Goal: Task Accomplishment & Management: Complete application form

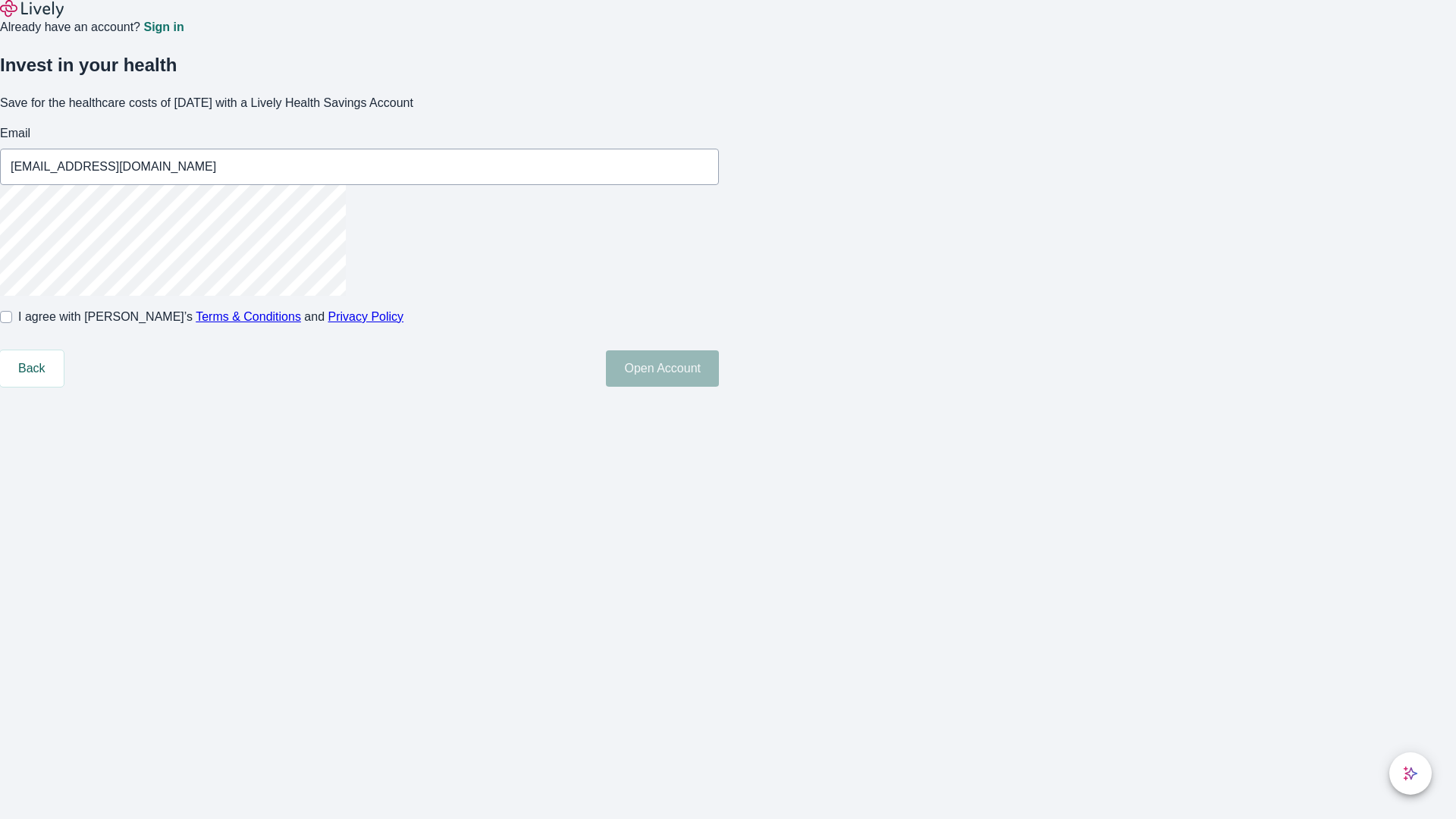
click at [12, 323] on input "I agree with Lively’s Terms & Conditions and Privacy Policy" at bounding box center [6, 317] width 12 height 12
checkbox input "true"
click at [719, 387] on button "Open Account" at bounding box center [662, 368] width 113 height 36
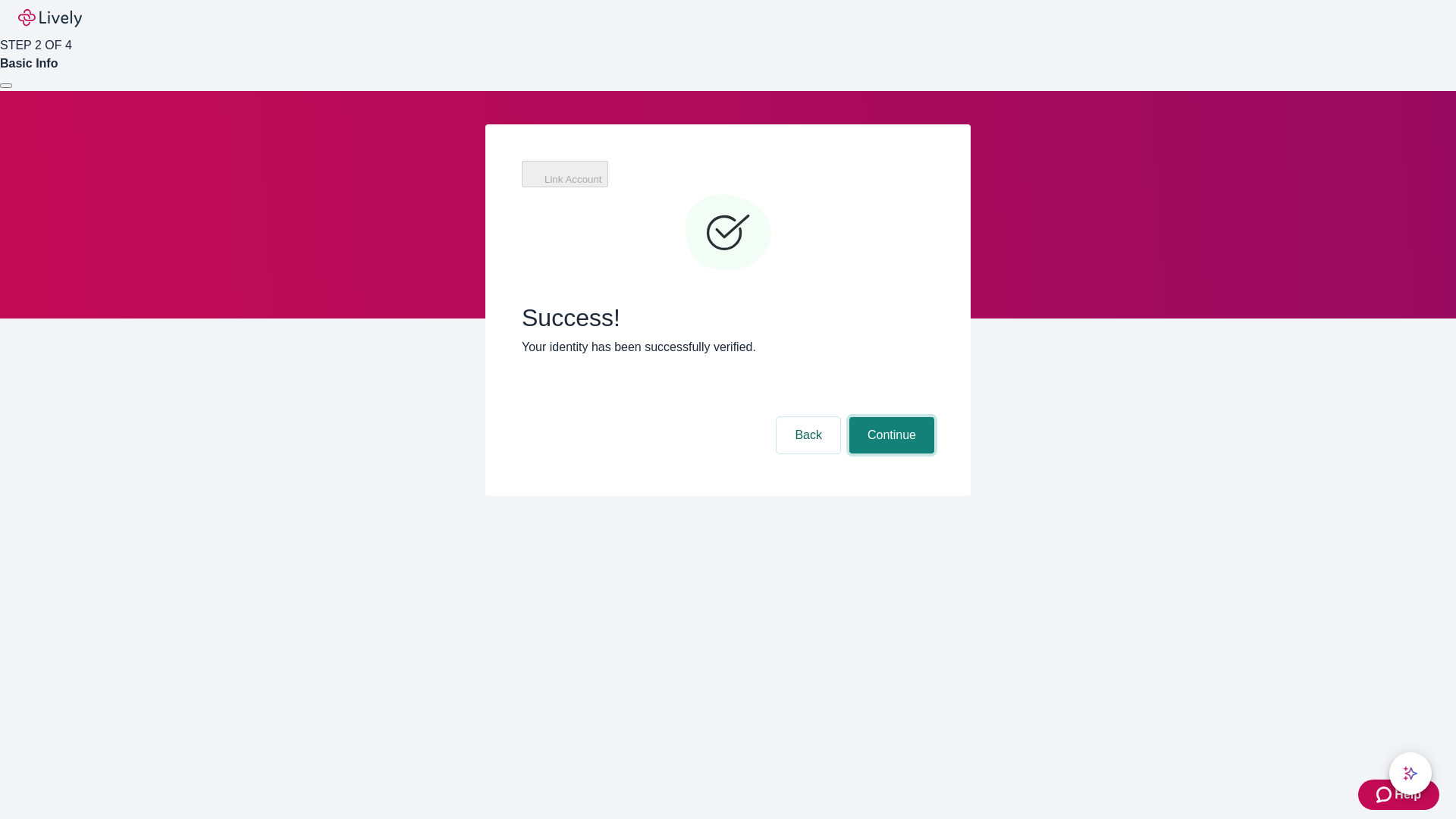
click at [889, 418] on button "Continue" at bounding box center [891, 435] width 85 height 36
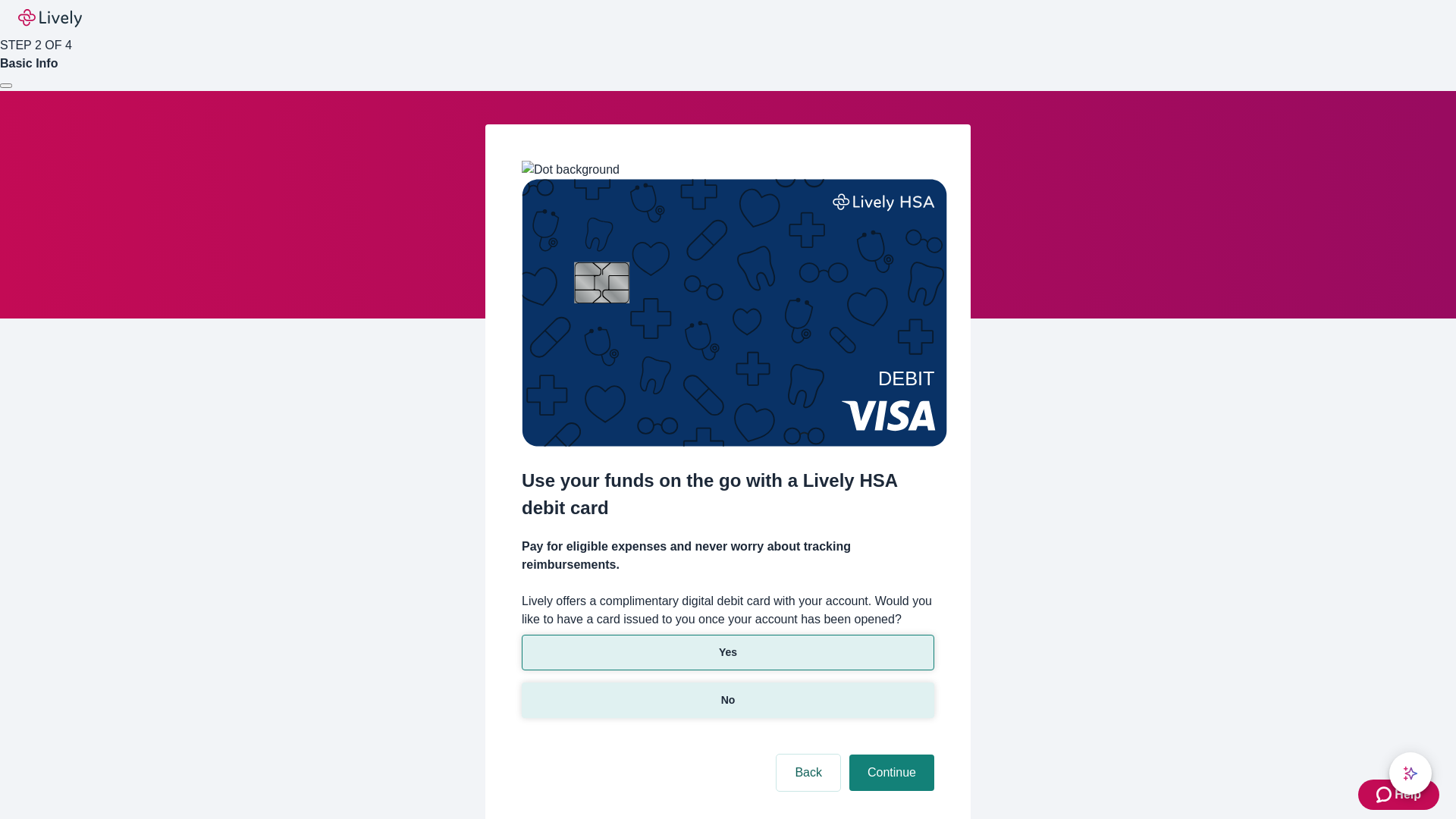
click at [727, 692] on p "No" at bounding box center [728, 700] width 15 height 16
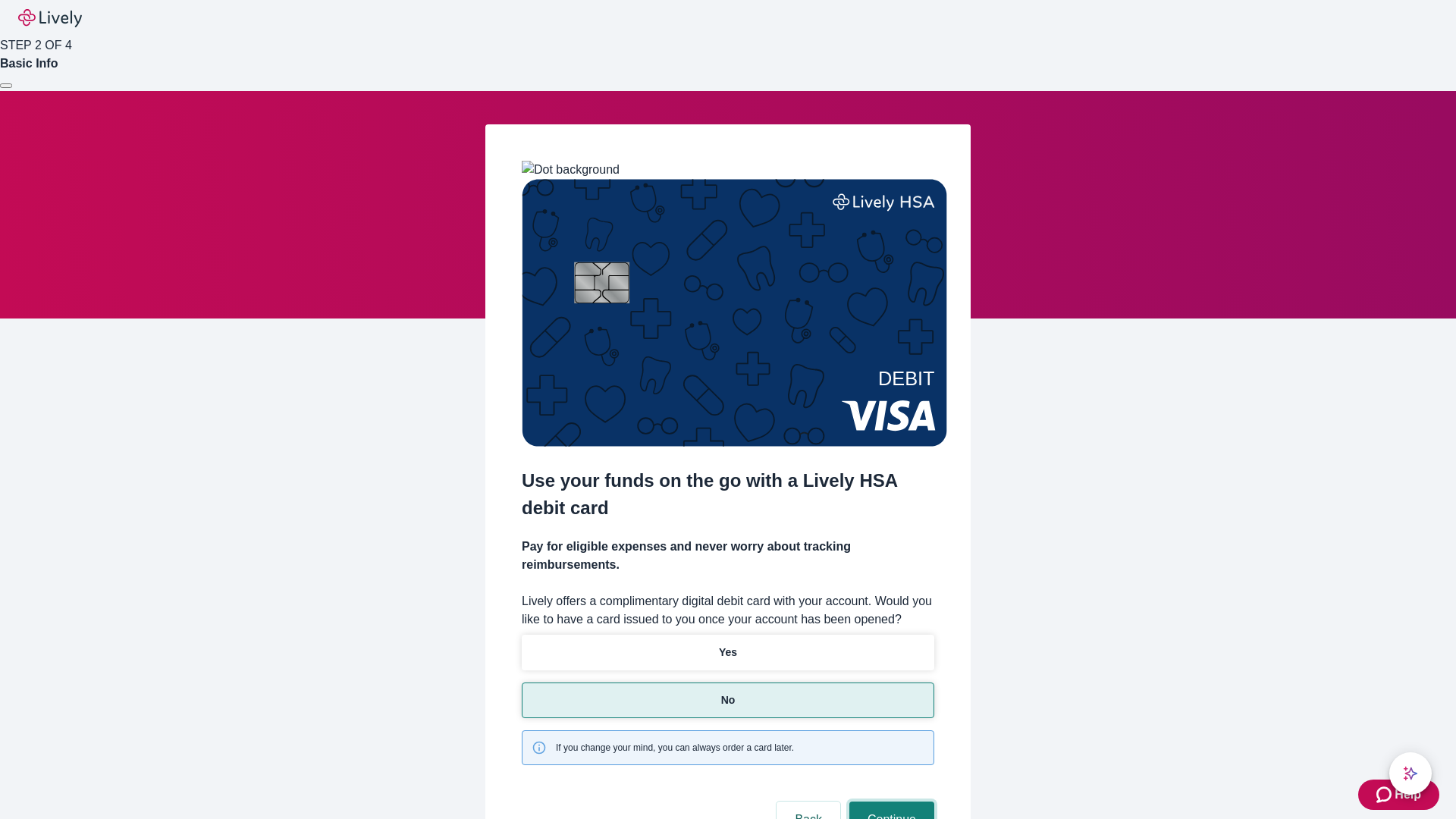
click at [889, 802] on button "Continue" at bounding box center [891, 820] width 85 height 36
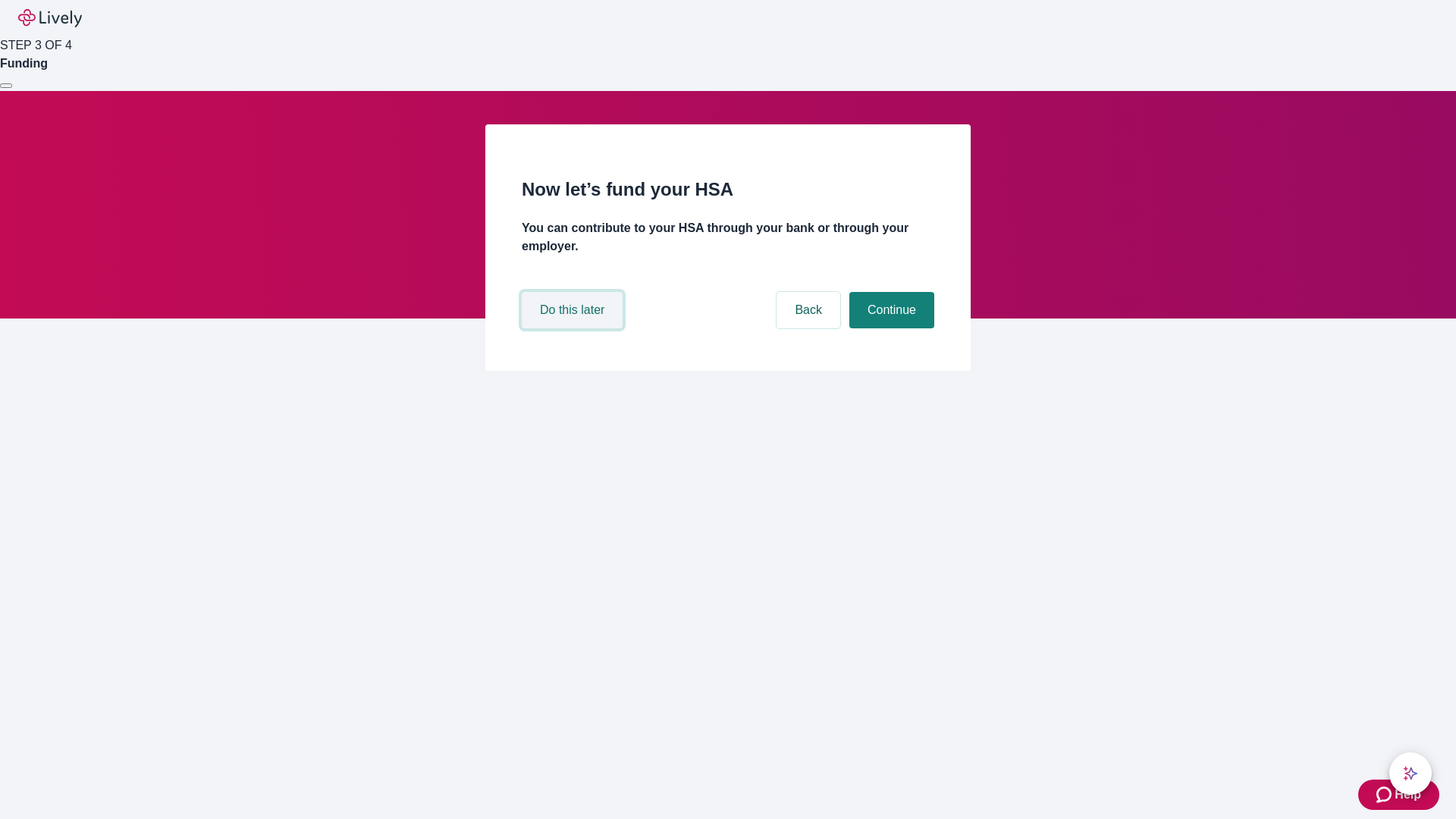
click at [574, 329] on button "Do this later" at bounding box center [572, 310] width 100 height 36
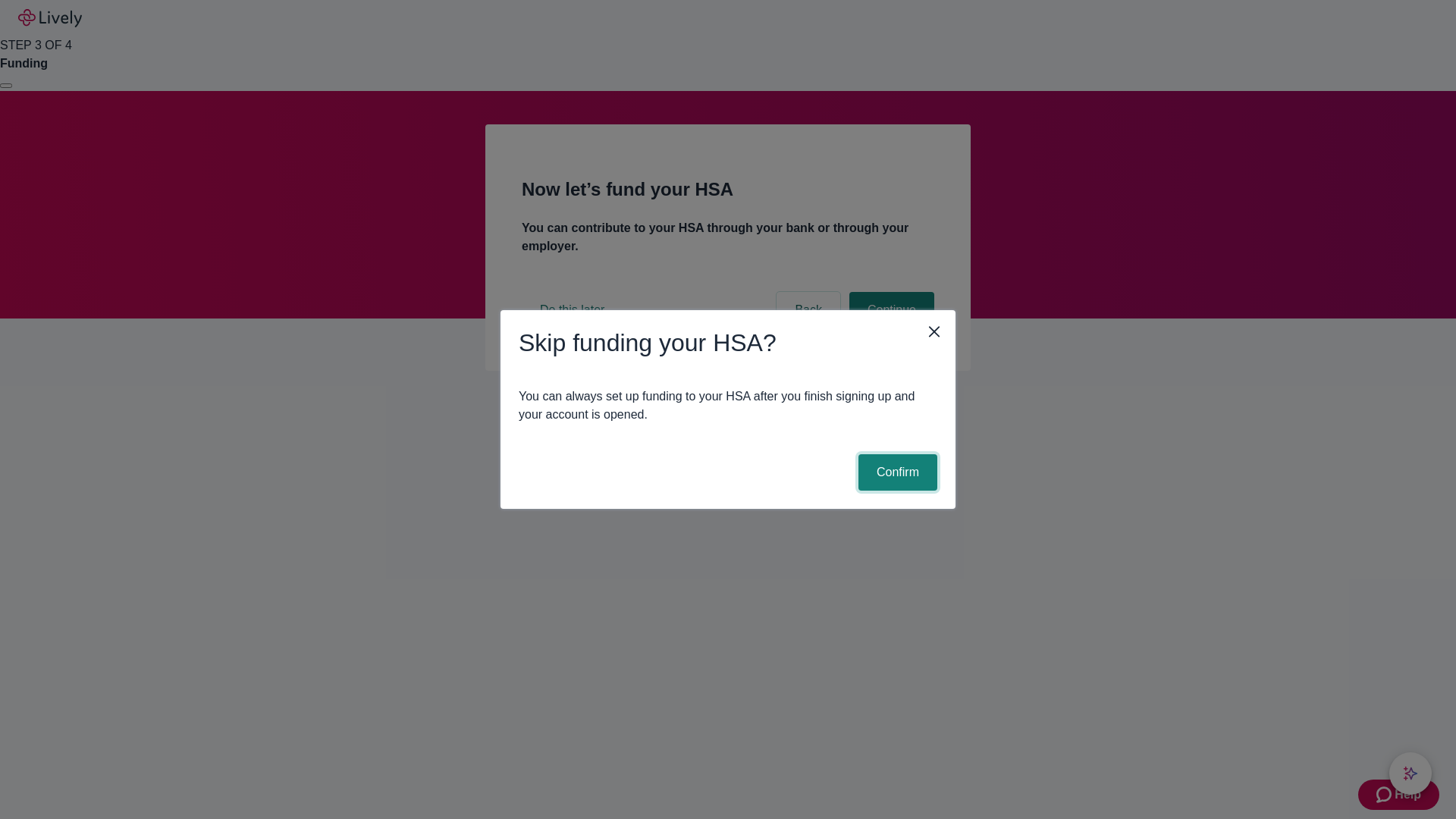
click at [895, 473] on button "Confirm" at bounding box center [898, 472] width 79 height 36
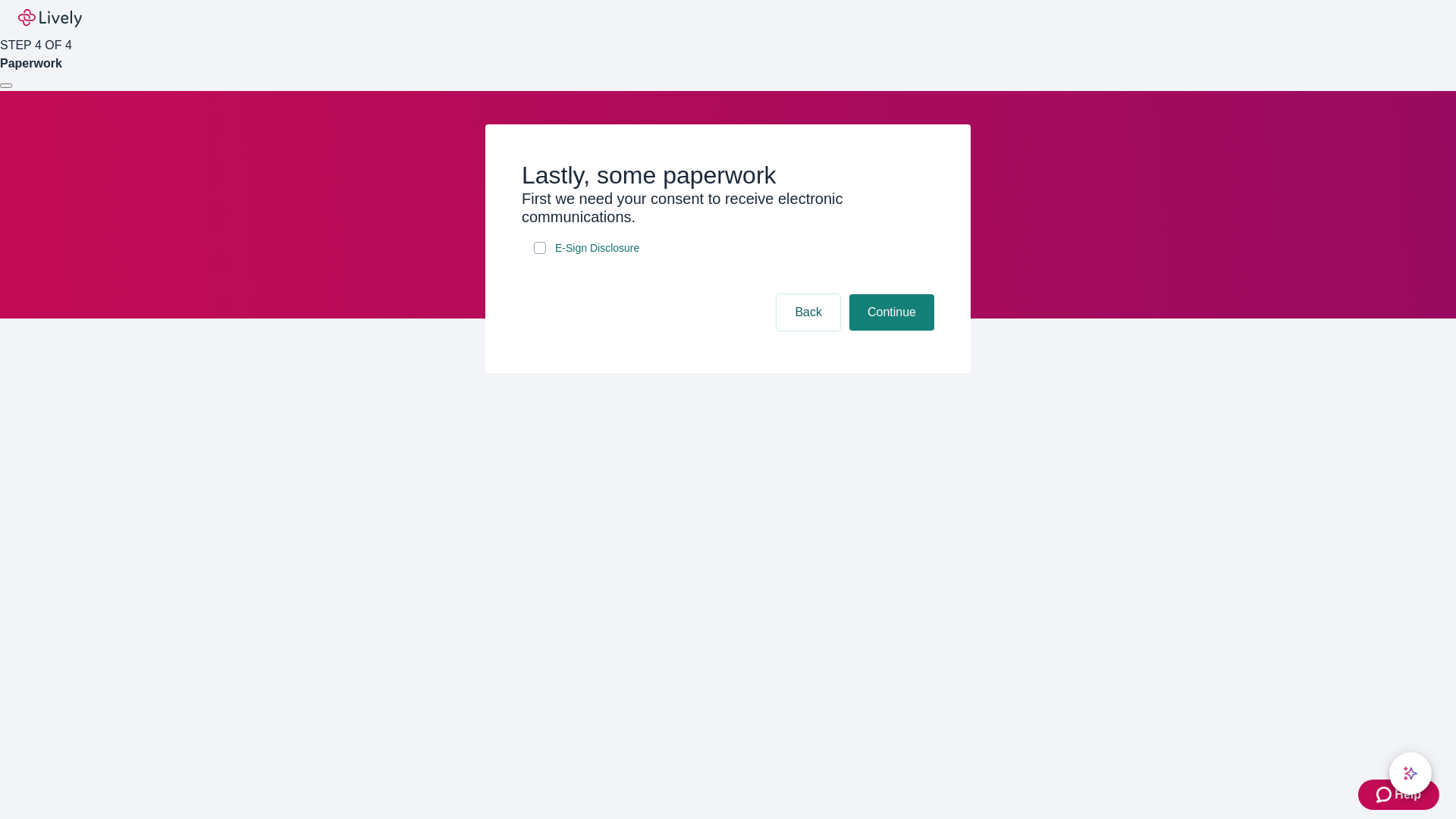
click at [540, 254] on input "E-Sign Disclosure" at bounding box center [540, 248] width 12 height 12
checkbox input "true"
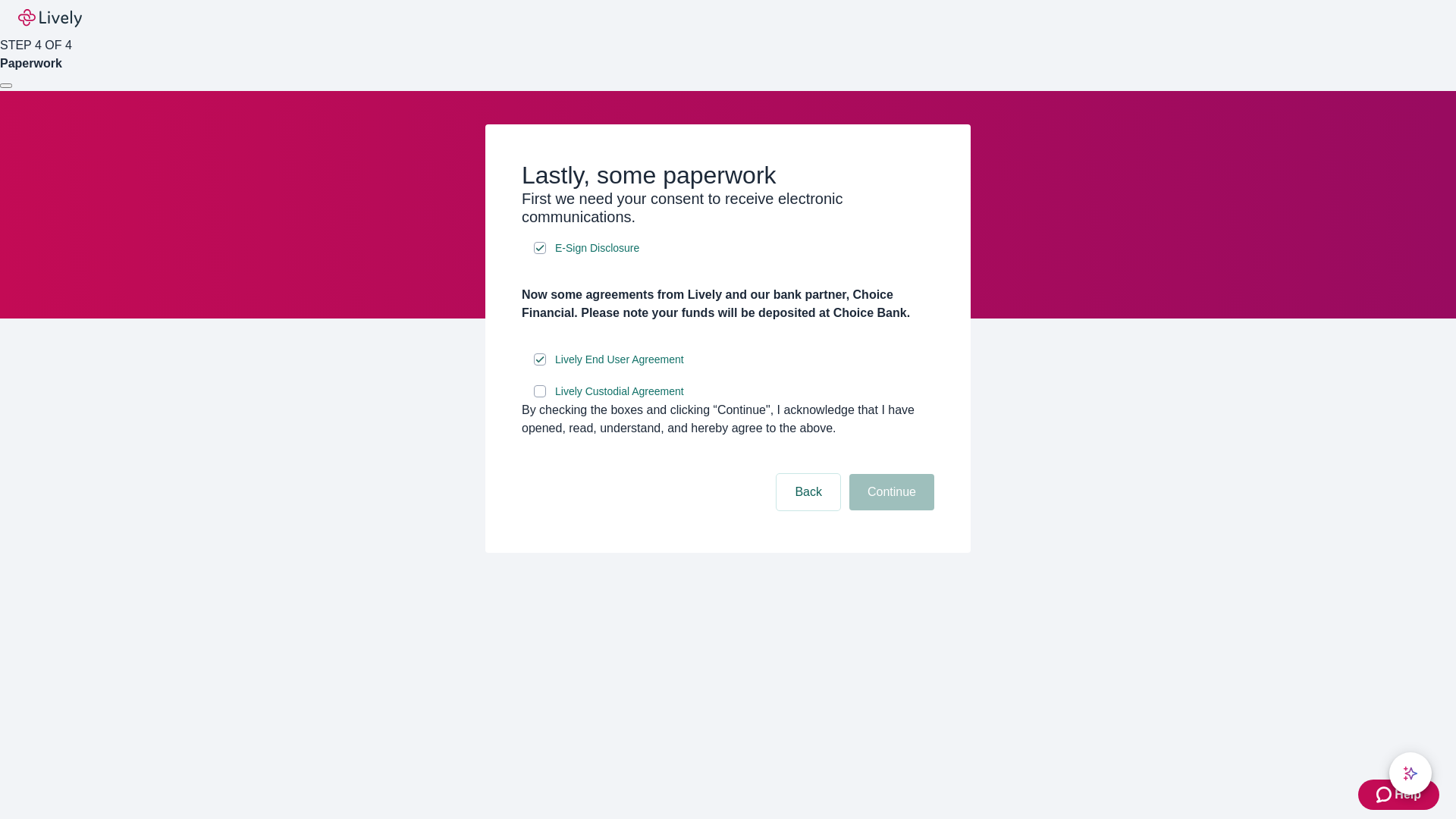
click at [540, 398] on input "Lively Custodial Agreement" at bounding box center [540, 391] width 12 height 12
checkbox input "true"
click at [889, 510] on button "Continue" at bounding box center [891, 492] width 85 height 36
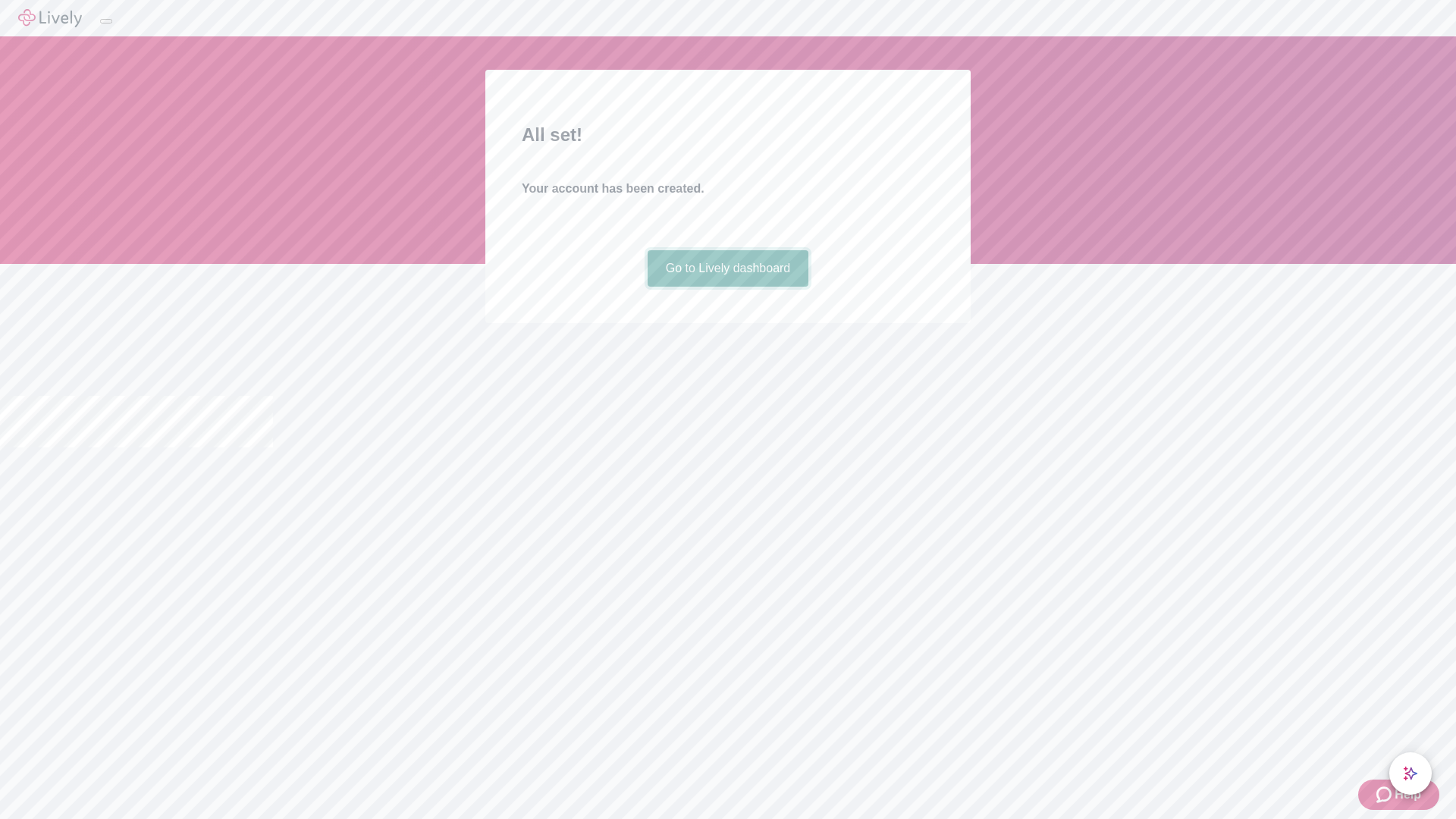
click at [727, 287] on link "Go to Lively dashboard" at bounding box center [728, 268] width 162 height 36
